Goal: Transaction & Acquisition: Book appointment/travel/reservation

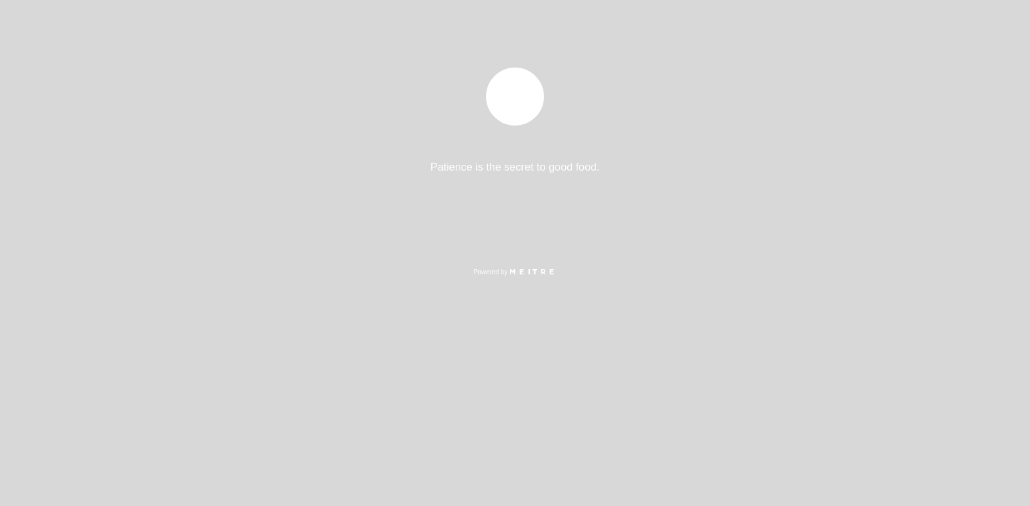
select select "es"
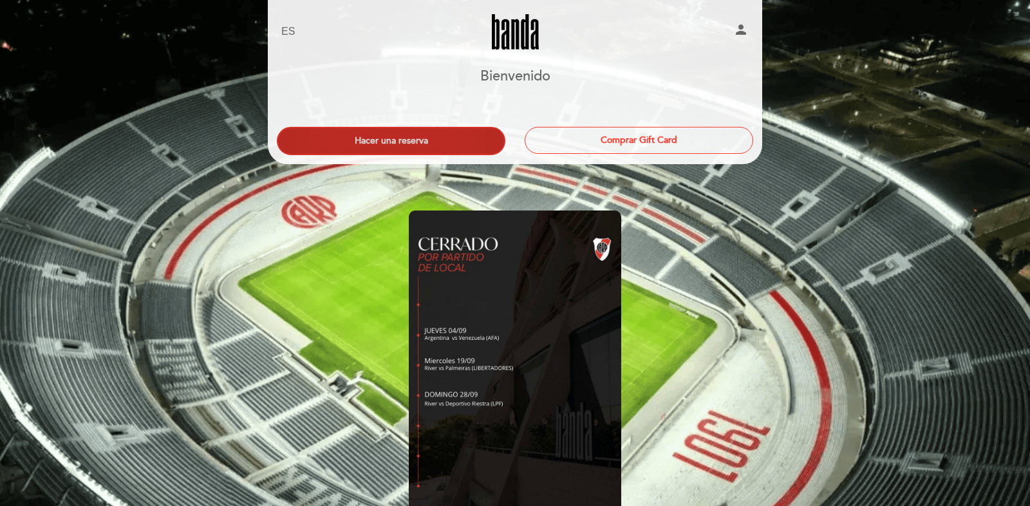
click at [397, 143] on button "Hacer una reserva" at bounding box center [391, 141] width 229 height 28
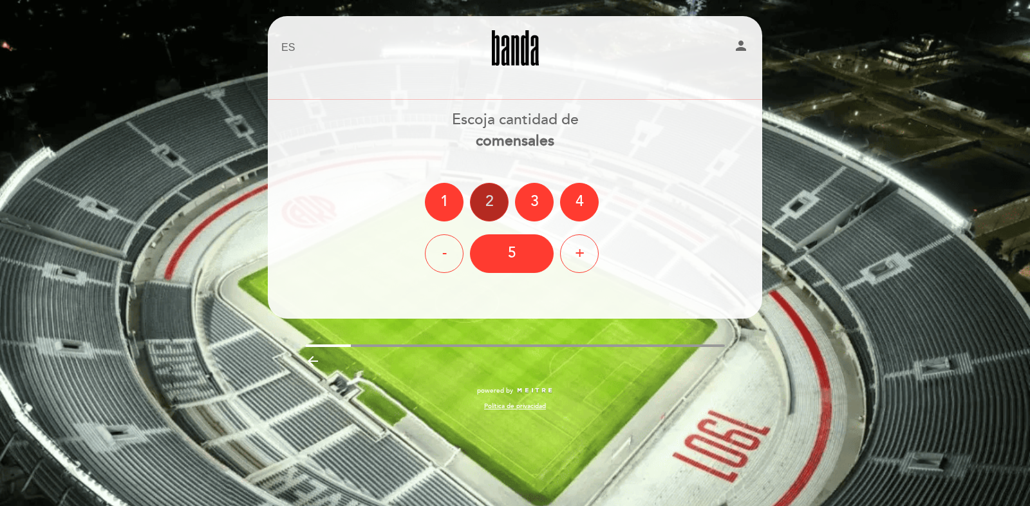
click at [492, 202] on div "2" at bounding box center [489, 202] width 39 height 39
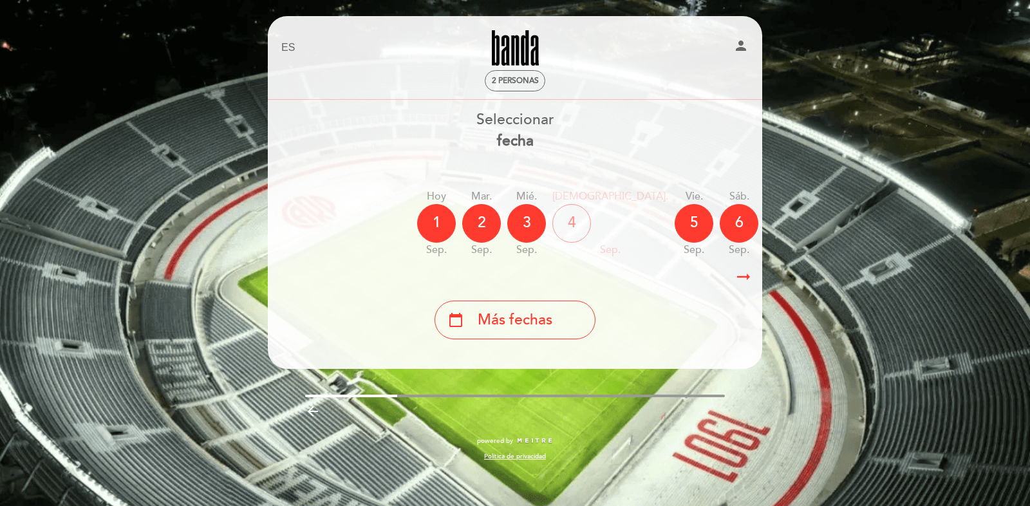
drag, startPoint x: 505, startPoint y: 82, endPoint x: 522, endPoint y: 142, distance: 61.4
click at [516, 131] on header "EN ES PT [GEOGRAPHIC_DATA] person 2 personas [GEOGRAPHIC_DATA] [GEOGRAPHIC_DATA…" at bounding box center [515, 192] width 495 height 353
click at [523, 143] on b "fecha" at bounding box center [515, 141] width 37 height 18
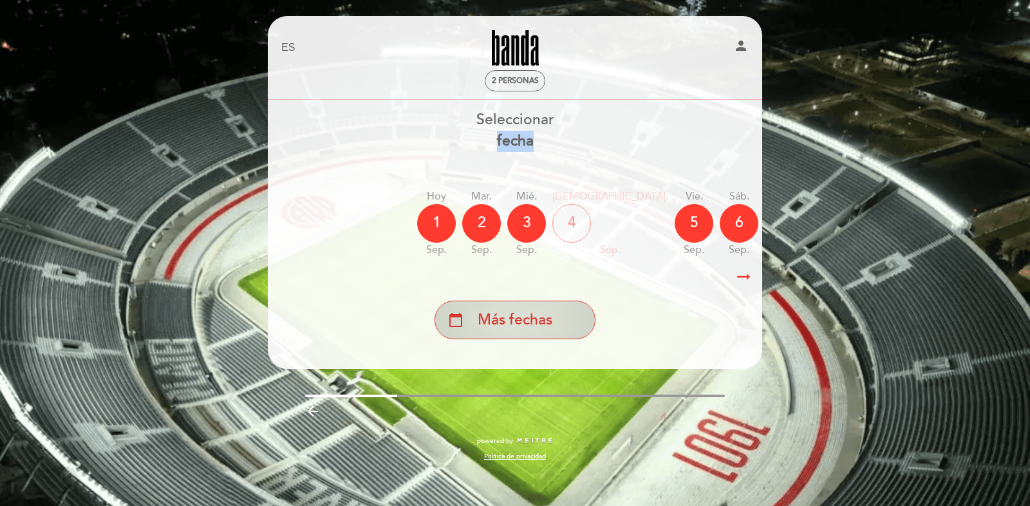
click at [552, 331] on div "calendar_today Más fechas" at bounding box center [515, 320] width 161 height 39
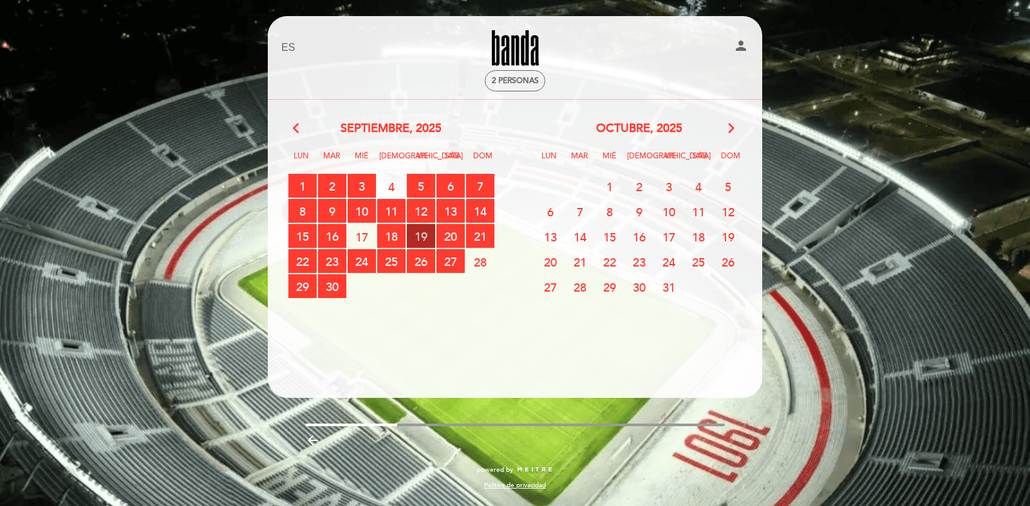
click at [425, 238] on span "19 RESERVAS DISPONIBLES" at bounding box center [421, 236] width 28 height 24
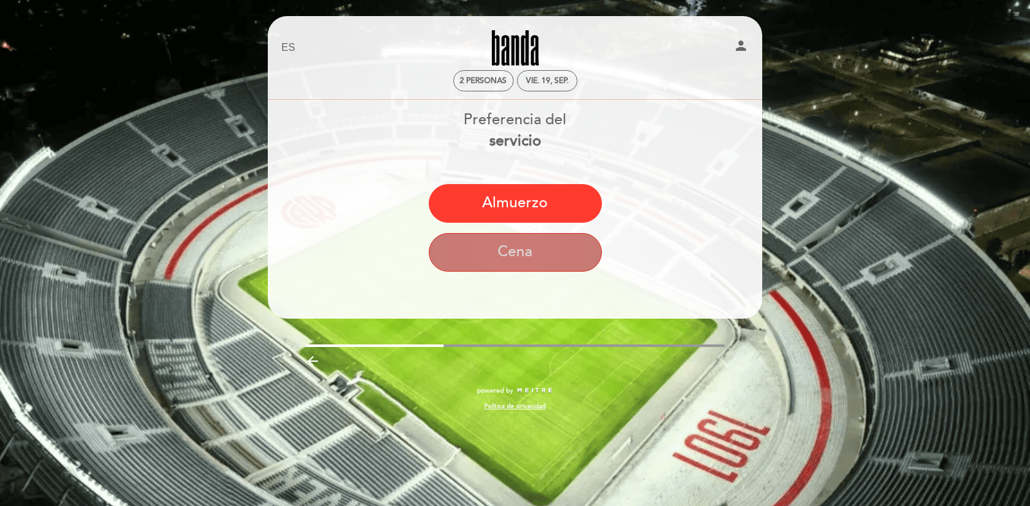
click at [527, 254] on button "Cena" at bounding box center [515, 252] width 173 height 39
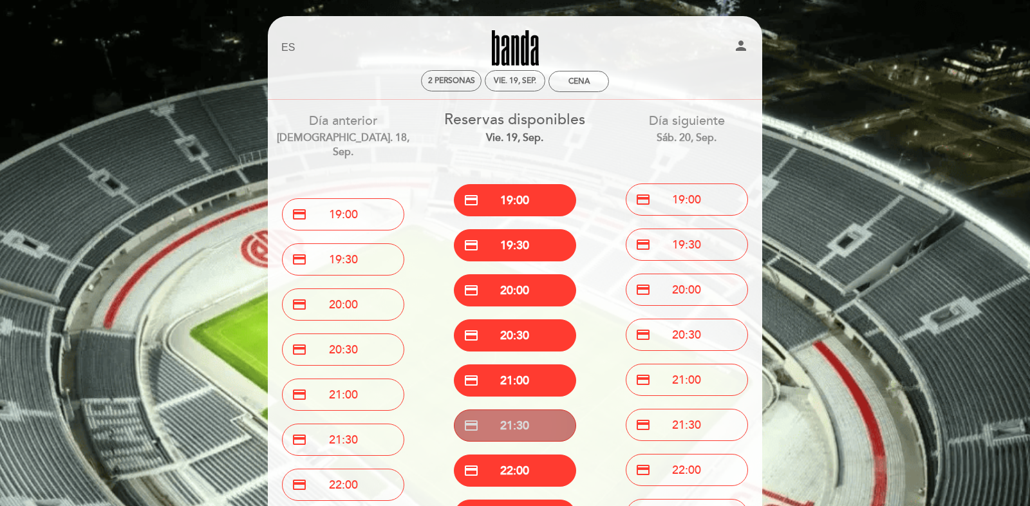
click at [509, 431] on button "credit_card 21:30" at bounding box center [515, 426] width 122 height 32
